Goal: Information Seeking & Learning: Learn about a topic

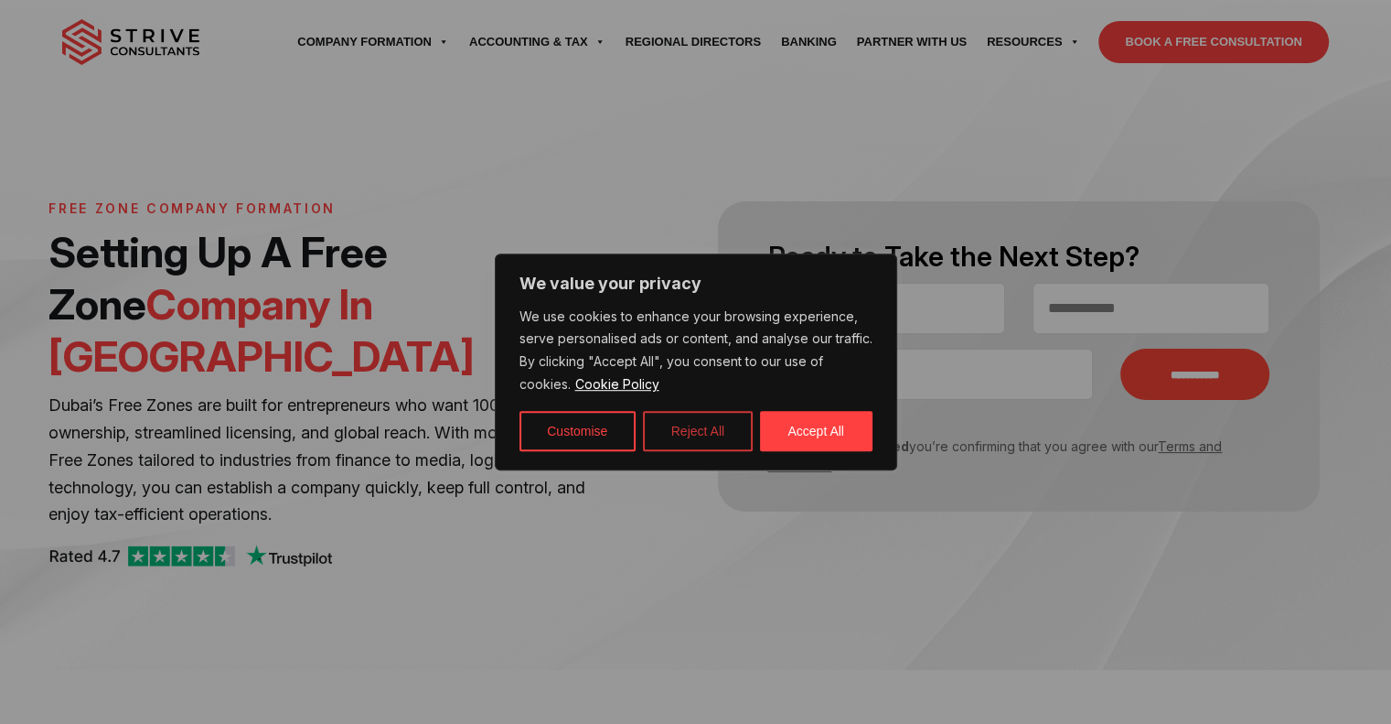
click at [666, 435] on button "Reject All" at bounding box center [698, 431] width 110 height 40
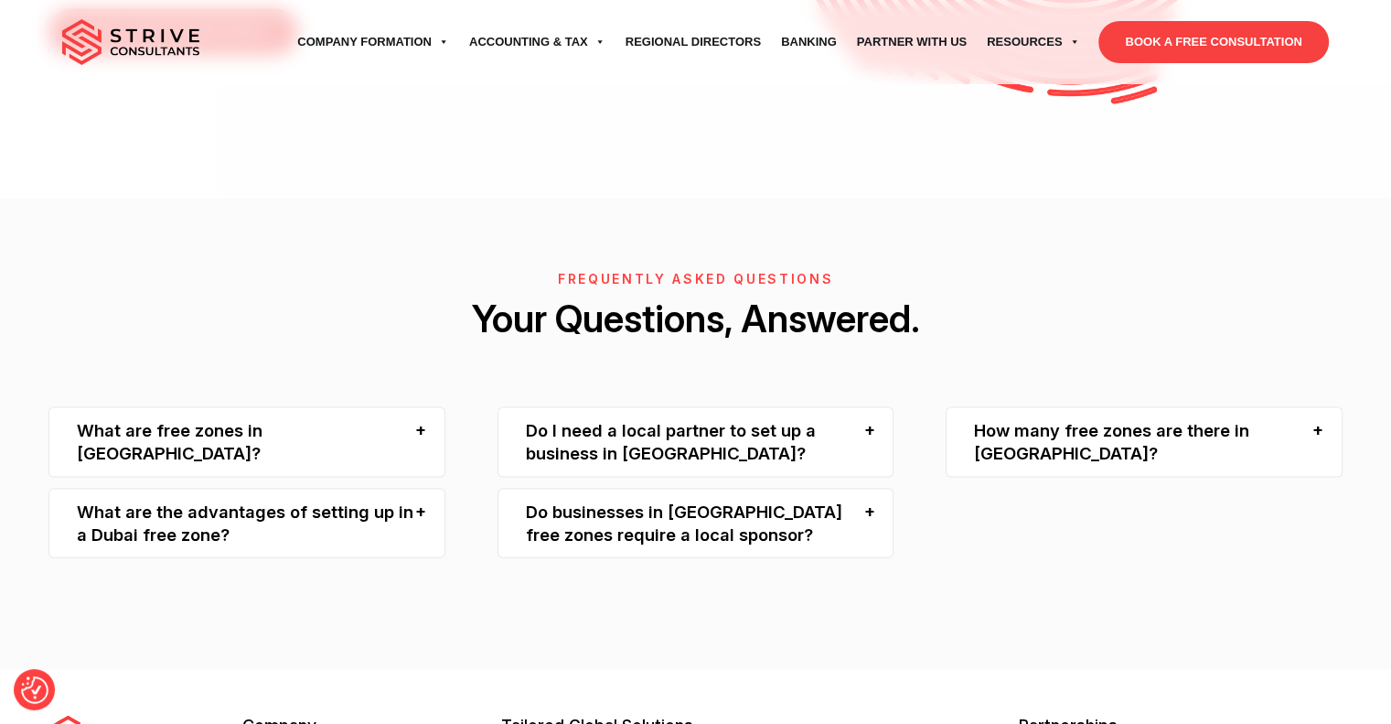
scroll to position [3806, 0]
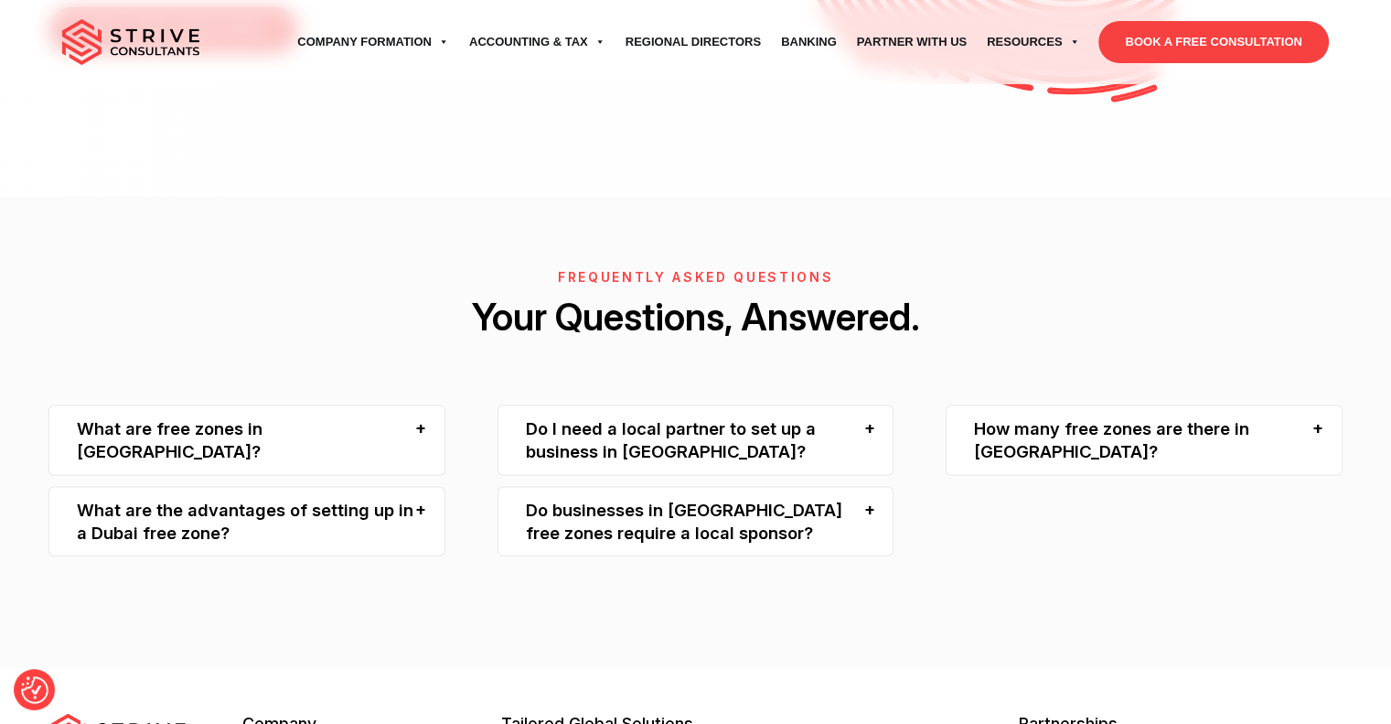
click at [360, 487] on div "What are the advantages of setting up in a Dubai free zone?" at bounding box center [246, 522] width 397 height 70
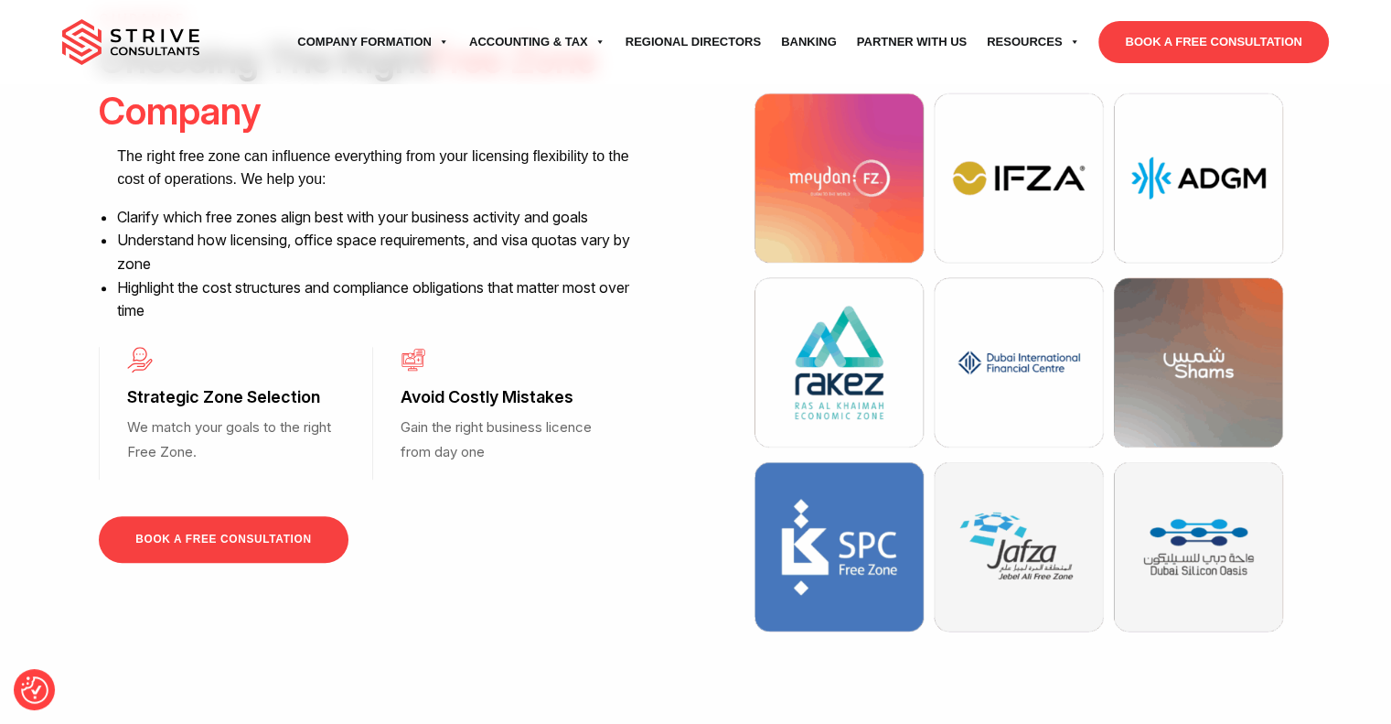
scroll to position [1081, 0]
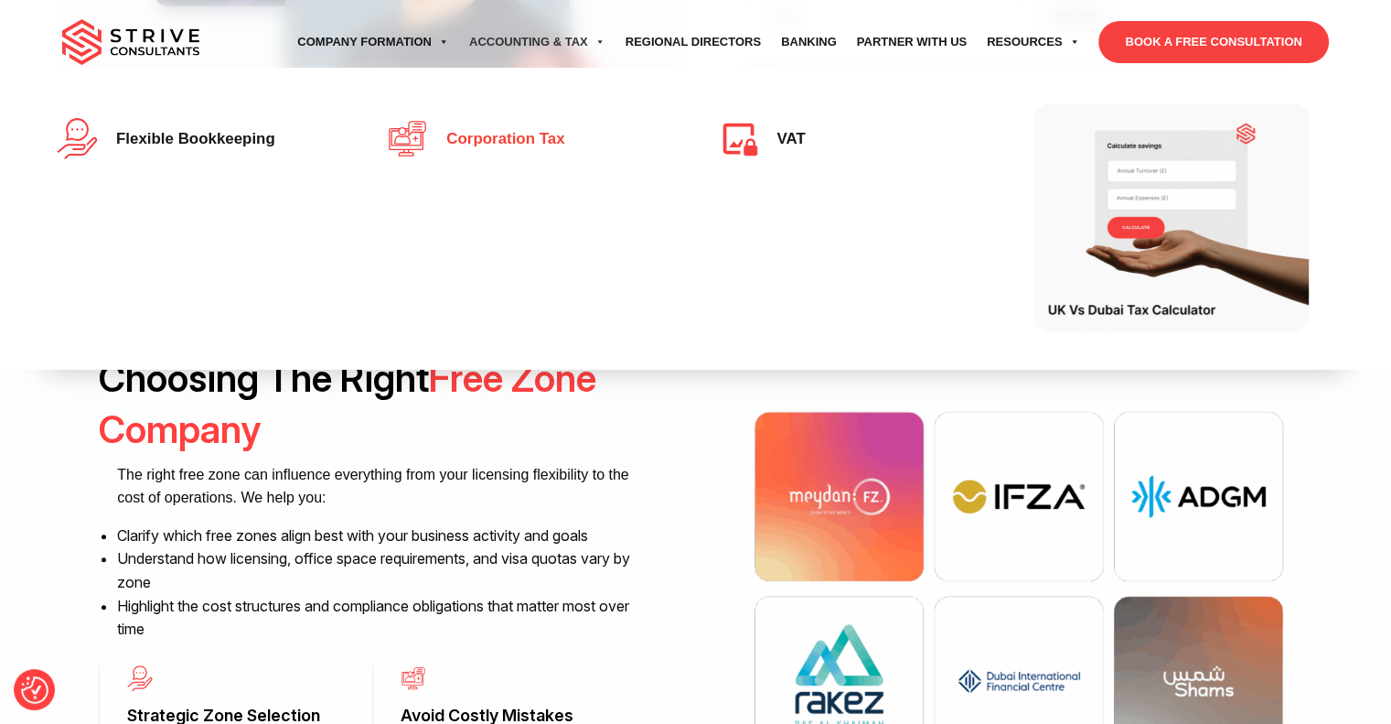
click at [527, 132] on span "Corporation Tax" at bounding box center [500, 139] width 127 height 17
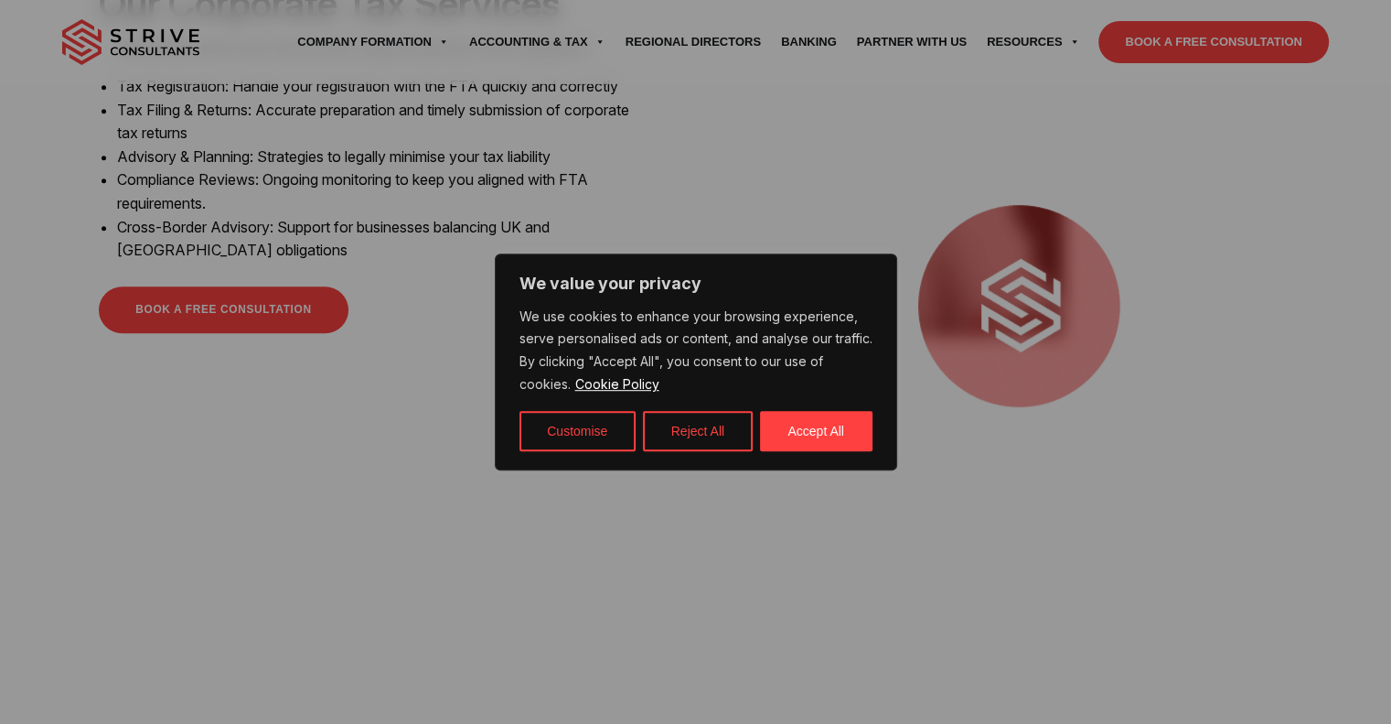
scroll to position [1441, 0]
